Goal: Information Seeking & Learning: Learn about a topic

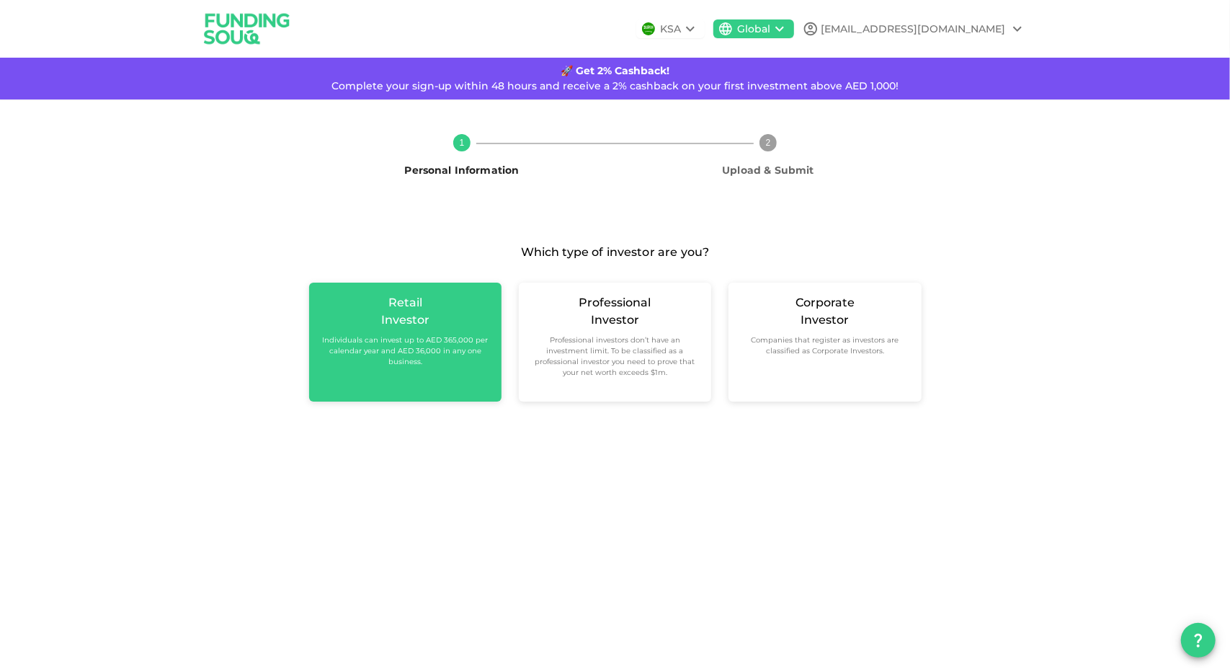
click at [430, 365] on small "Individuals can invest up to AED 365,000 per calendar year and AED 36,000 in an…" at bounding box center [405, 350] width 169 height 32
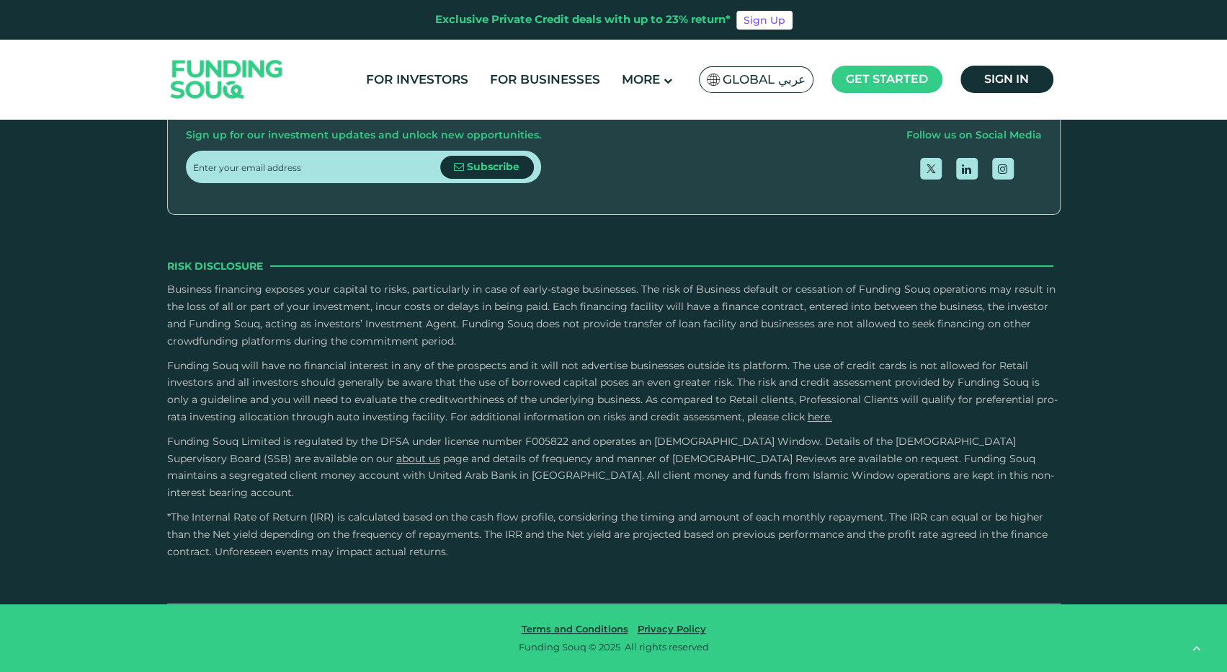
type tc-range-slider "5"
drag, startPoint x: 647, startPoint y: 298, endPoint x: 689, endPoint y: 306, distance: 42.7
drag, startPoint x: 827, startPoint y: 283, endPoint x: 755, endPoint y: 280, distance: 72.1
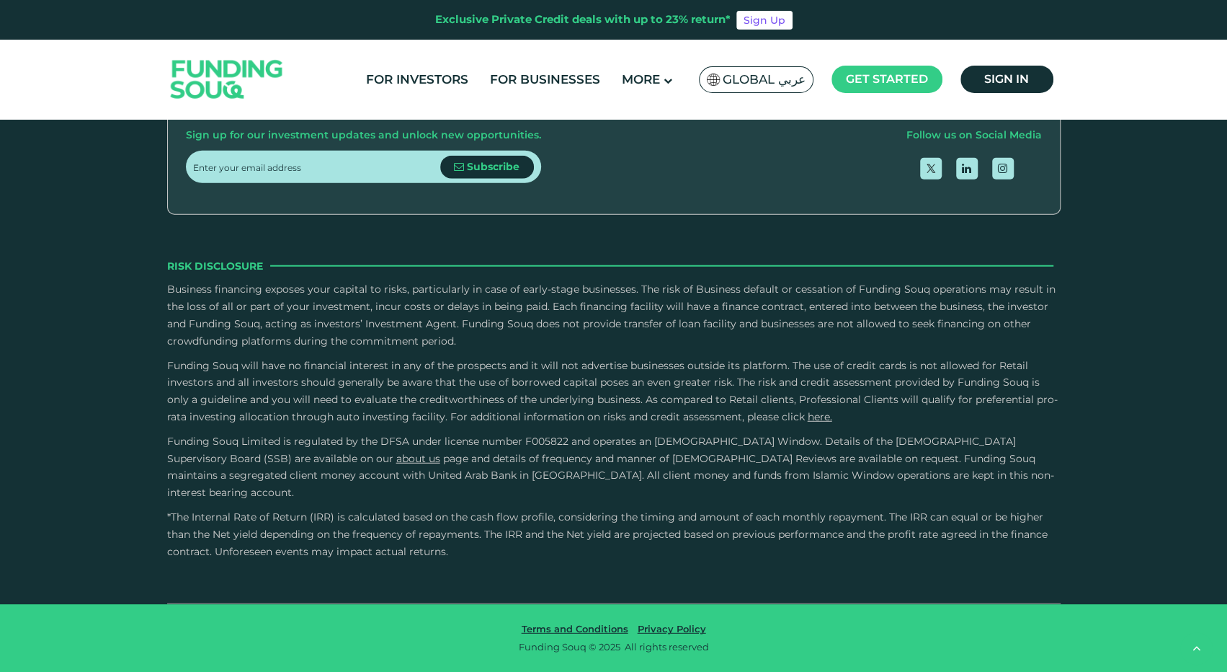
copy span "Net Yield"
drag, startPoint x: 238, startPoint y: 289, endPoint x: 265, endPoint y: 302, distance: 30.3
drag, startPoint x: 265, startPoint y: 302, endPoint x: 383, endPoint y: 306, distance: 118.3
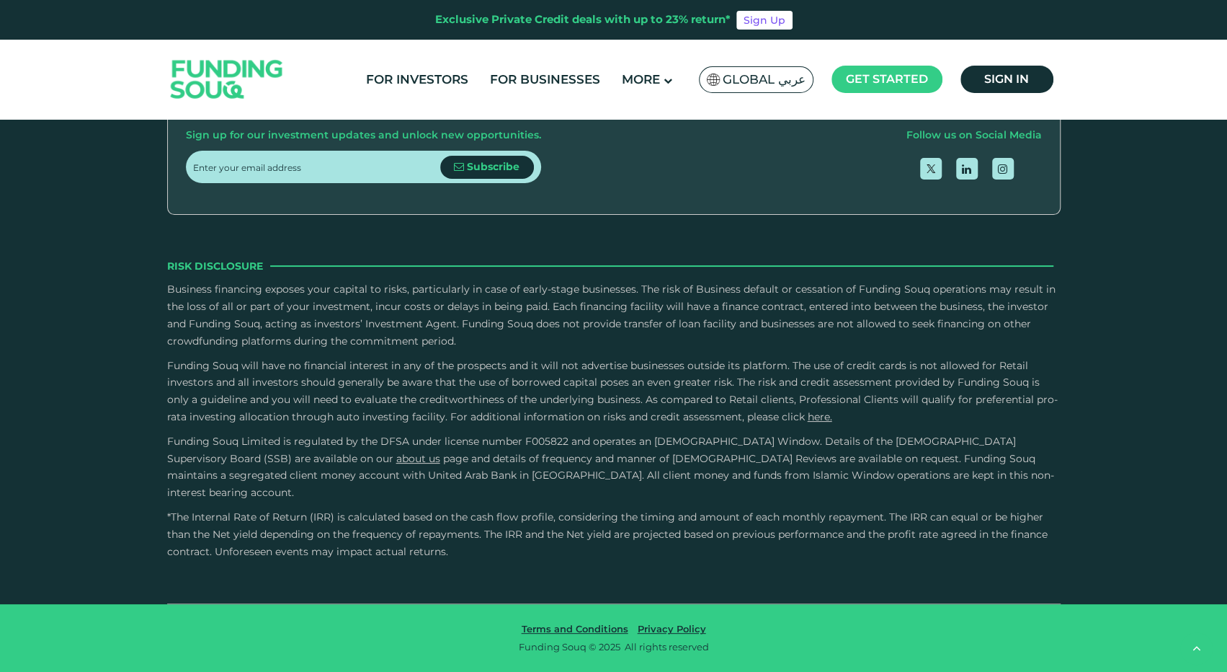
drag, startPoint x: 390, startPoint y: 295, endPoint x: 411, endPoint y: 300, distance: 21.5
drag, startPoint x: 819, startPoint y: 208, endPoint x: 927, endPoint y: 214, distance: 108.3
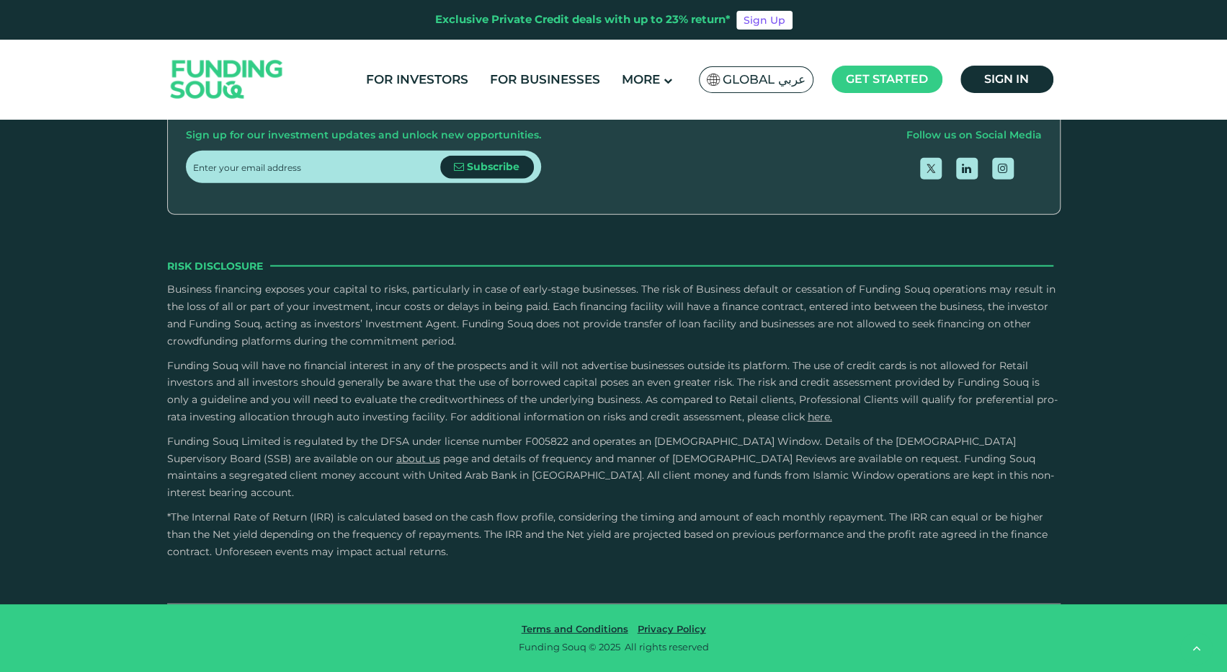
copy span "1,557,500"
drag, startPoint x: 711, startPoint y: 295, endPoint x: 740, endPoint y: 314, distance: 34.8
type tc-range-slider "1000000"
drag, startPoint x: 412, startPoint y: 296, endPoint x: 463, endPoint y: 308, distance: 52.6
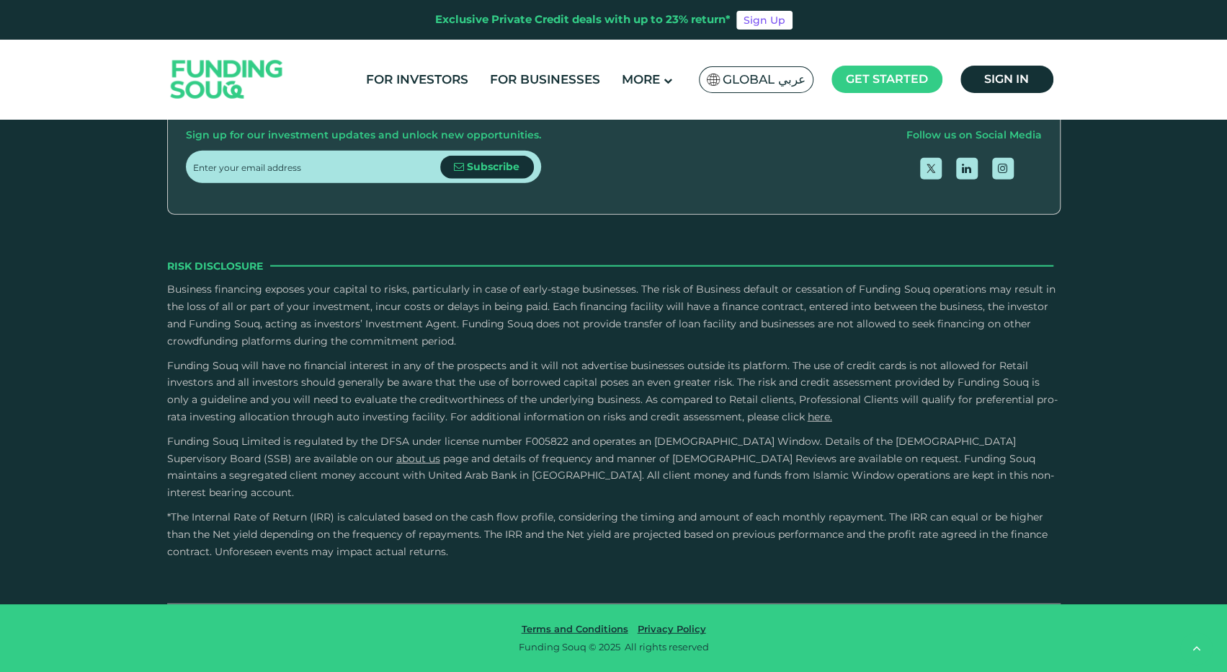
drag, startPoint x: 827, startPoint y: 192, endPoint x: 864, endPoint y: 195, distance: 36.9
